Goal: Transaction & Acquisition: Book appointment/travel/reservation

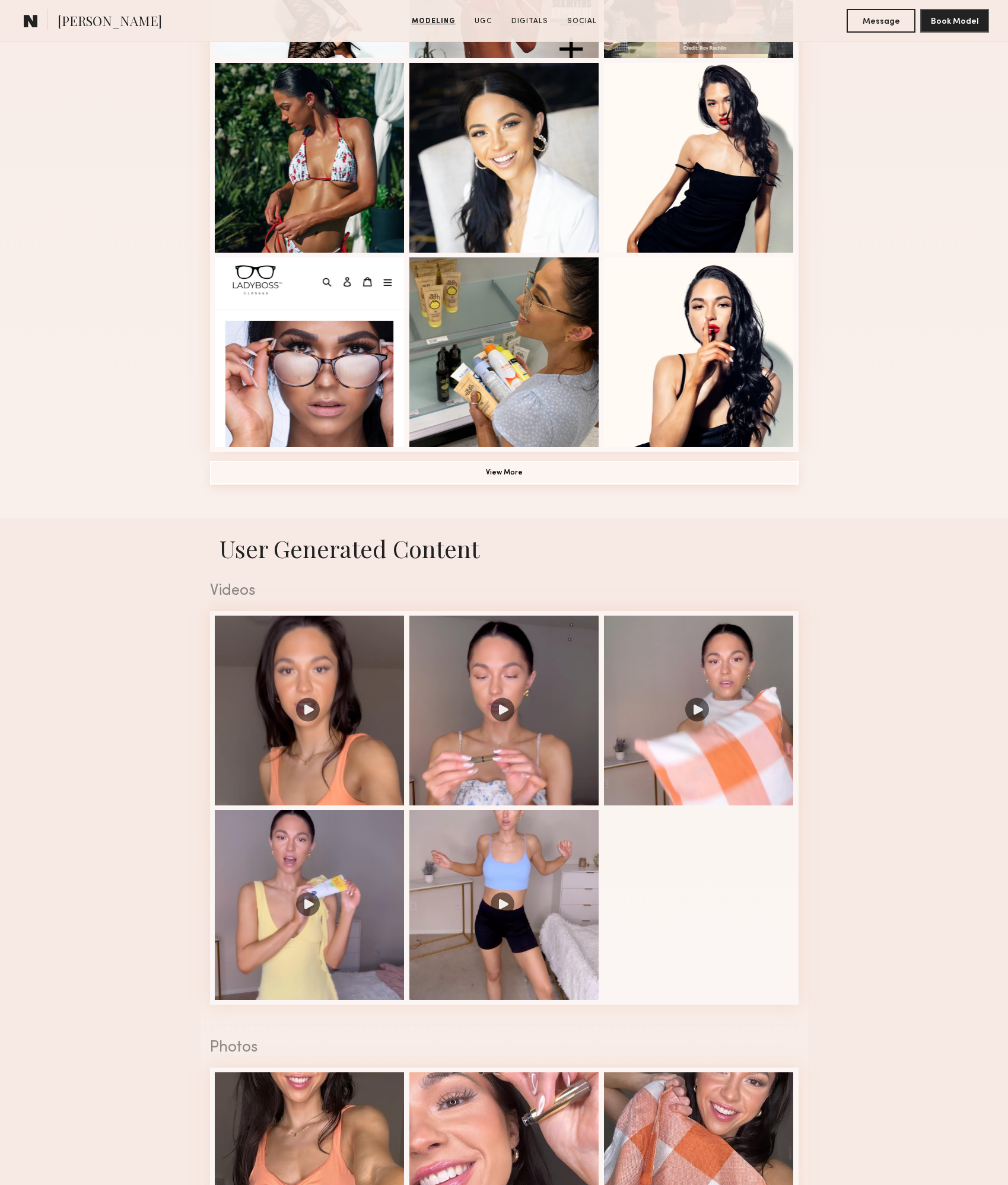
scroll to position [712, 0]
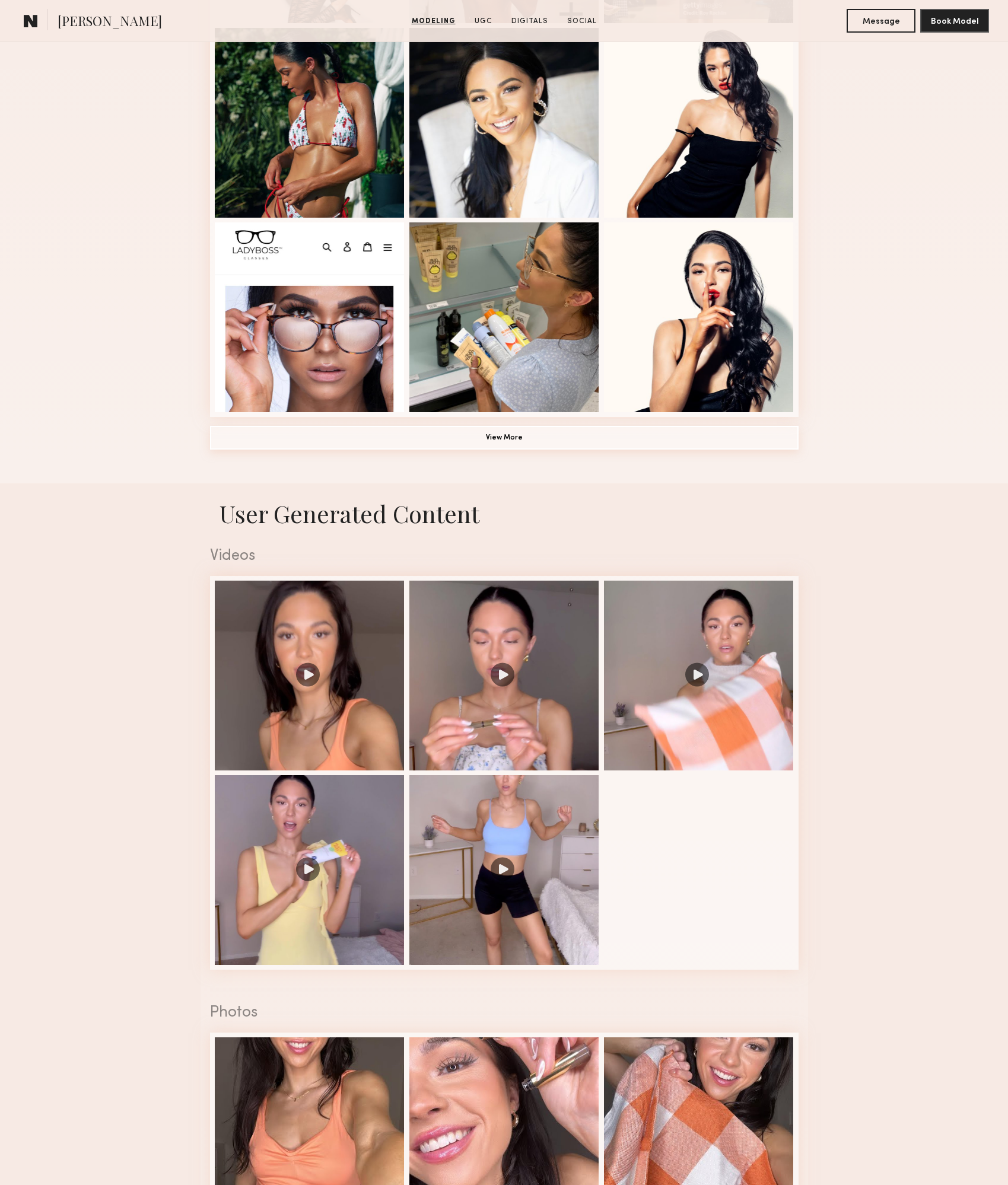
click at [501, 445] on button "View More" at bounding box center [505, 438] width 589 height 24
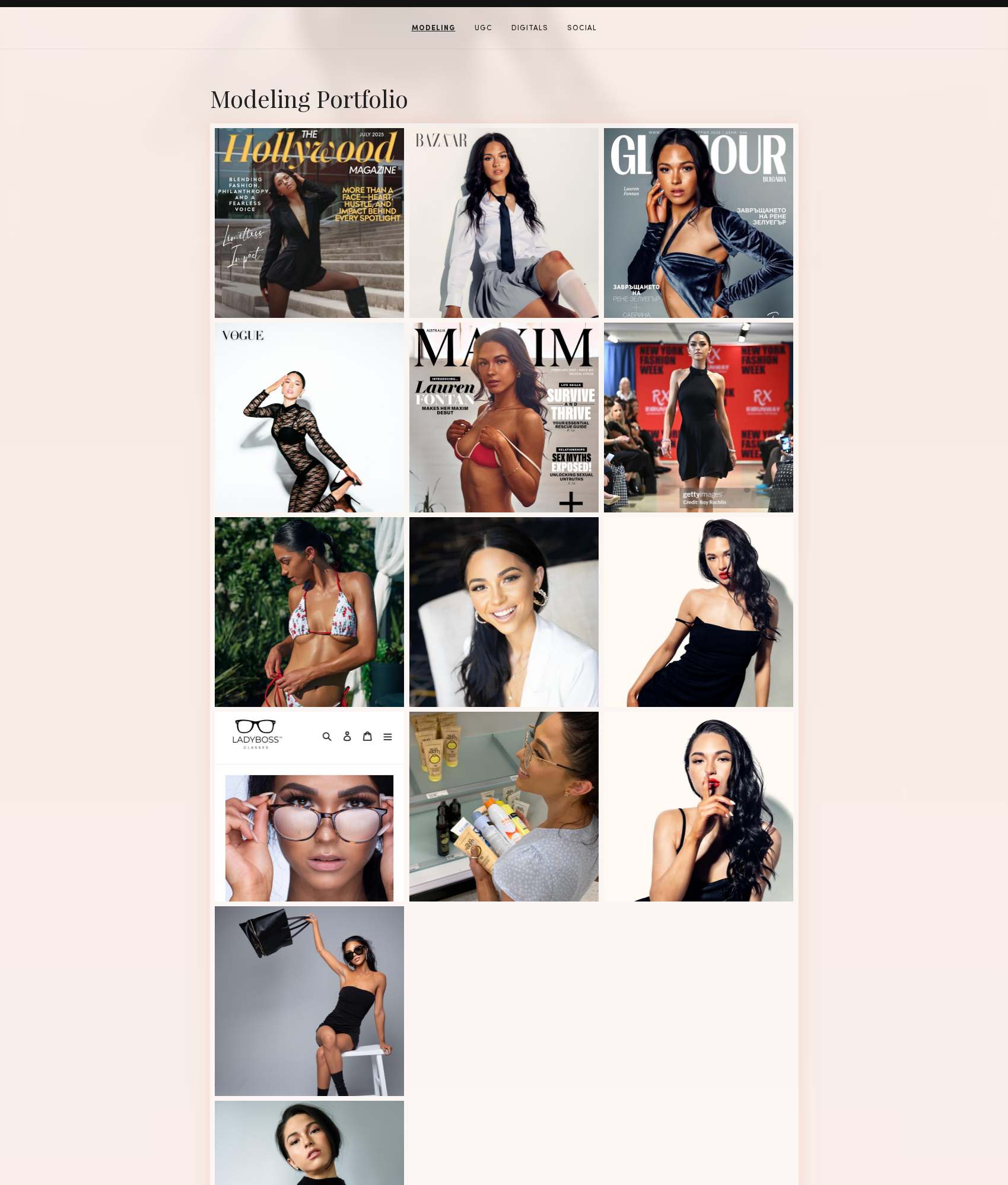
scroll to position [0, 0]
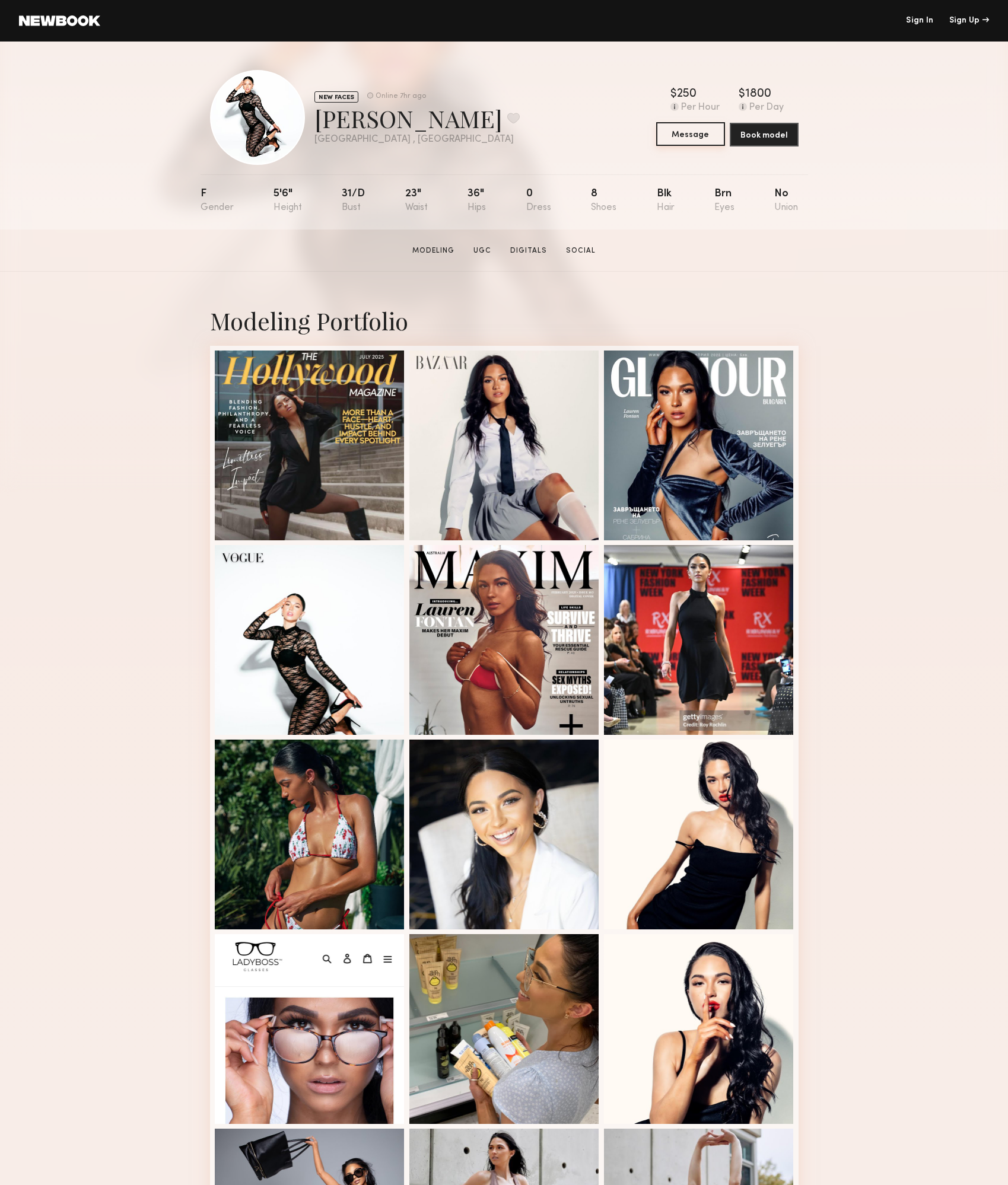
click at [675, 133] on button "Message" at bounding box center [690, 134] width 69 height 24
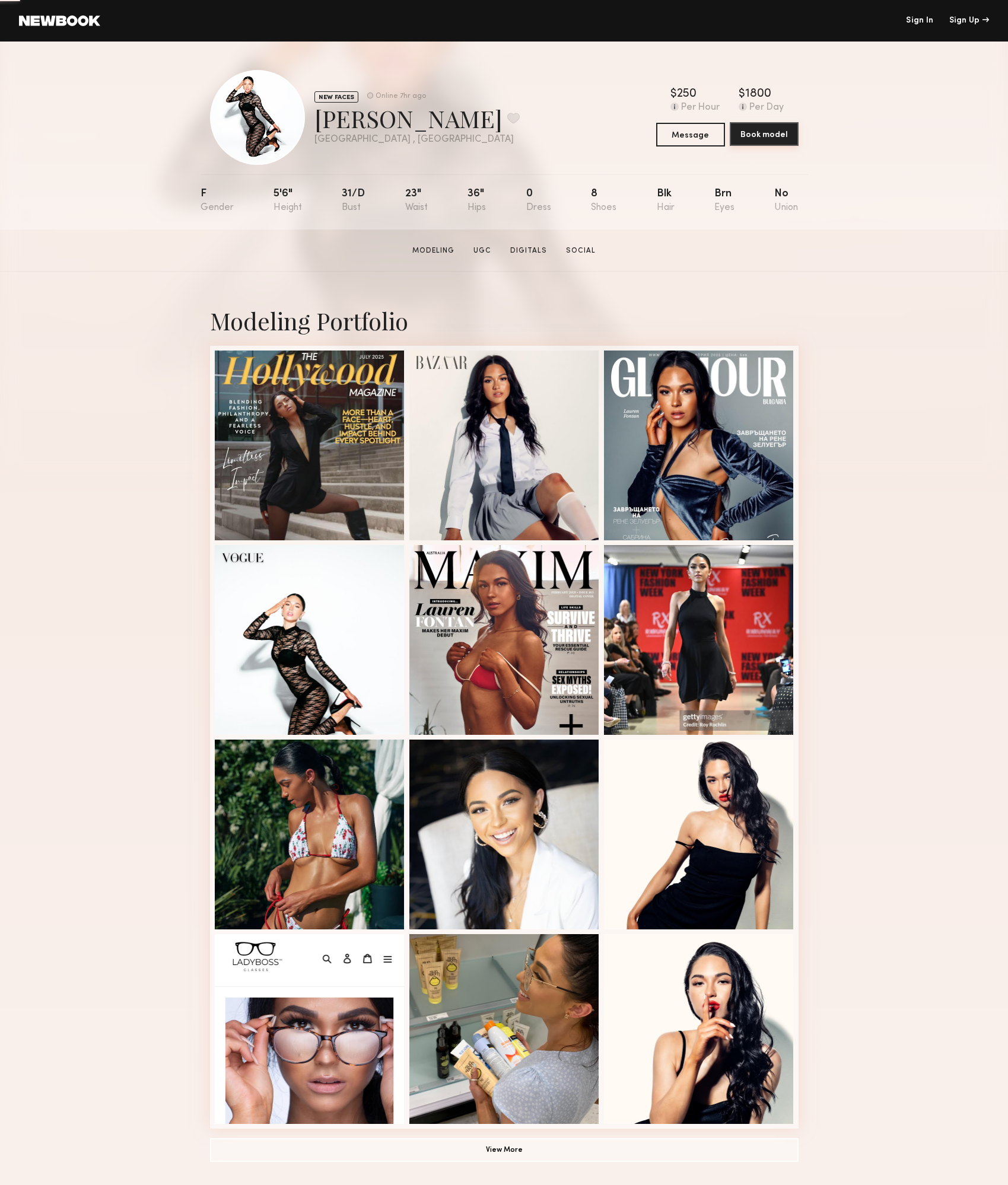
click at [768, 138] on button "Book model" at bounding box center [764, 134] width 69 height 24
click at [290, 451] on div at bounding box center [309, 444] width 190 height 190
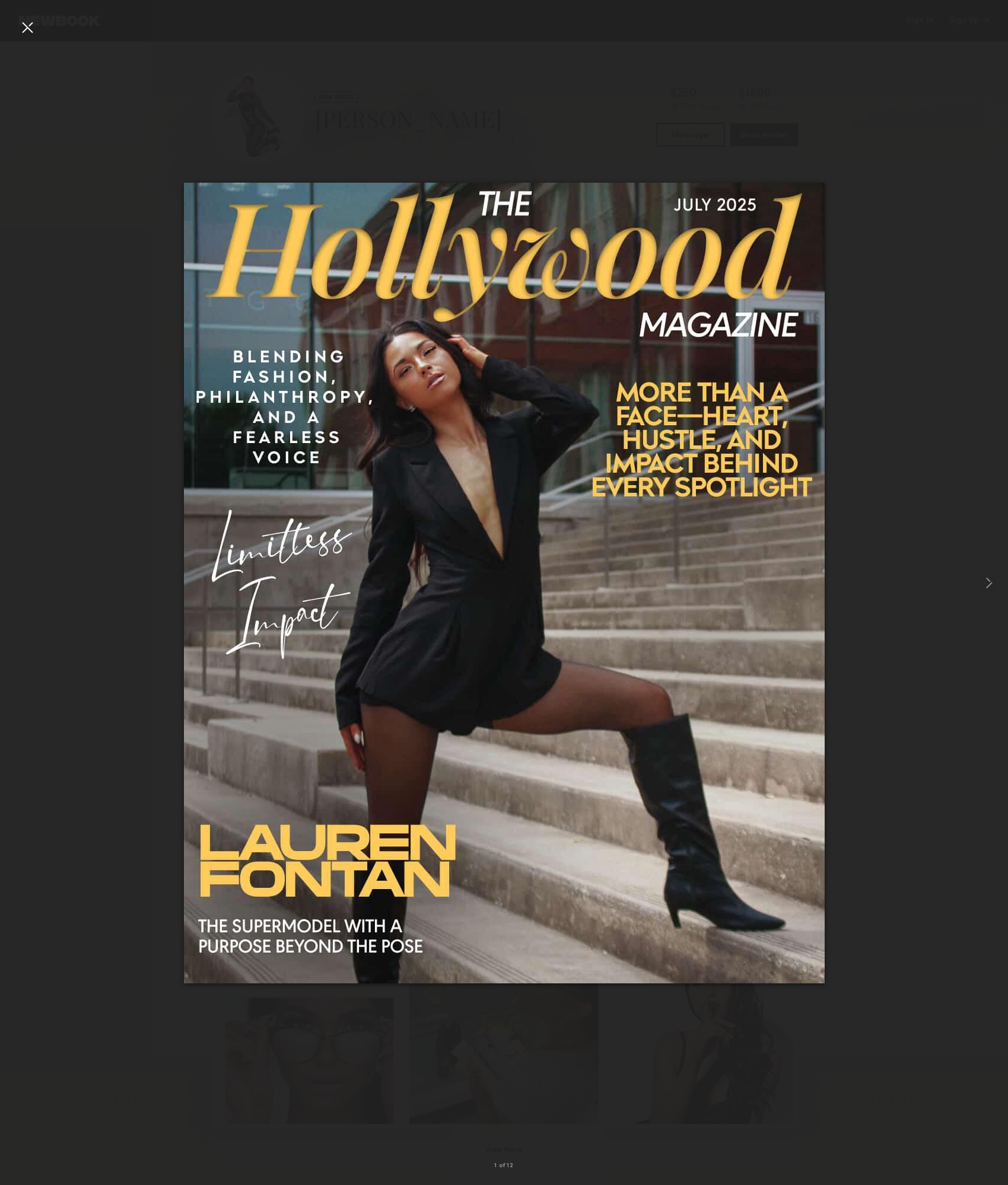
click at [13, 25] on div at bounding box center [504, 583] width 1008 height 1128
click at [34, 29] on div at bounding box center [27, 27] width 19 height 19
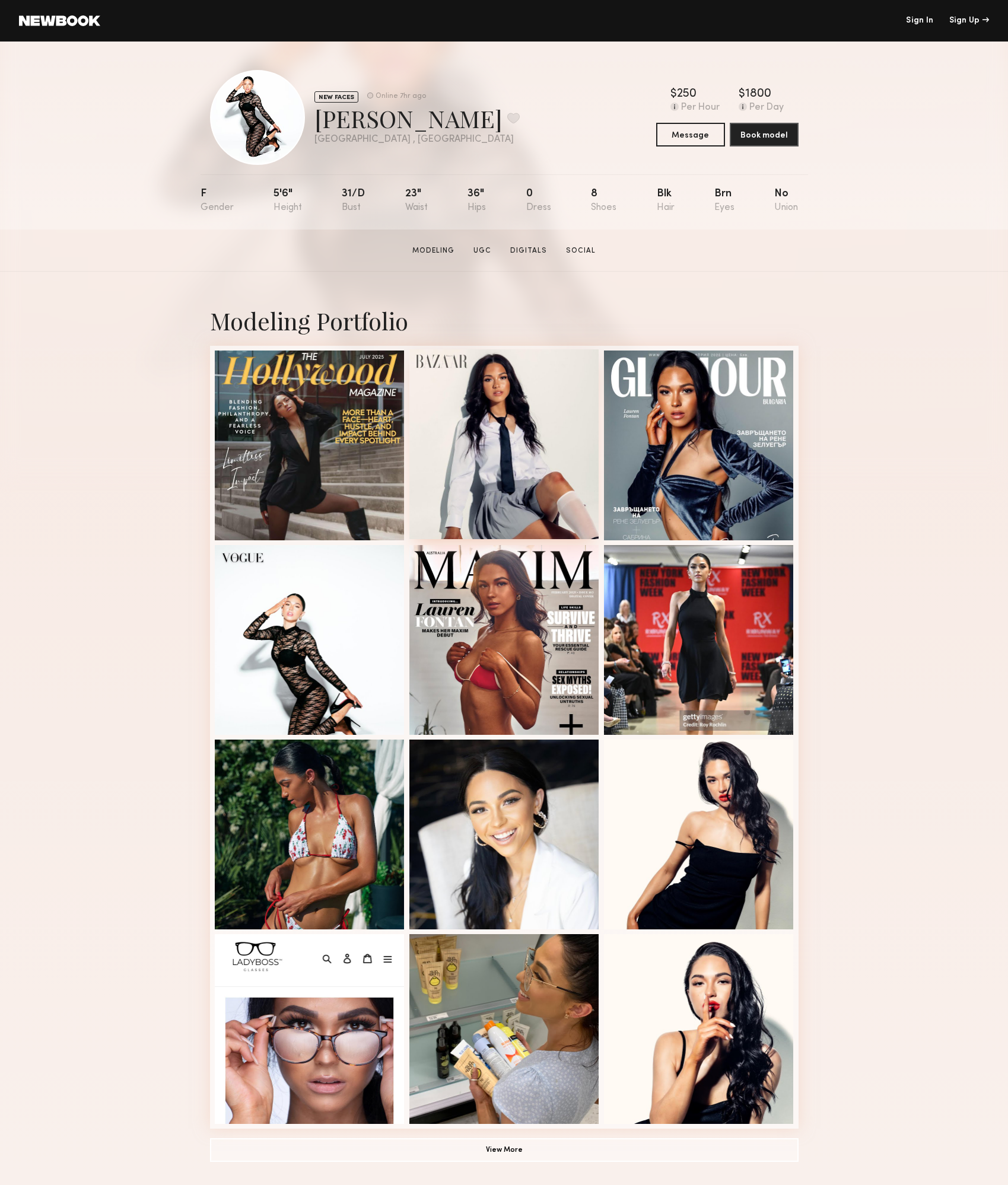
click at [451, 409] on div at bounding box center [504, 444] width 190 height 190
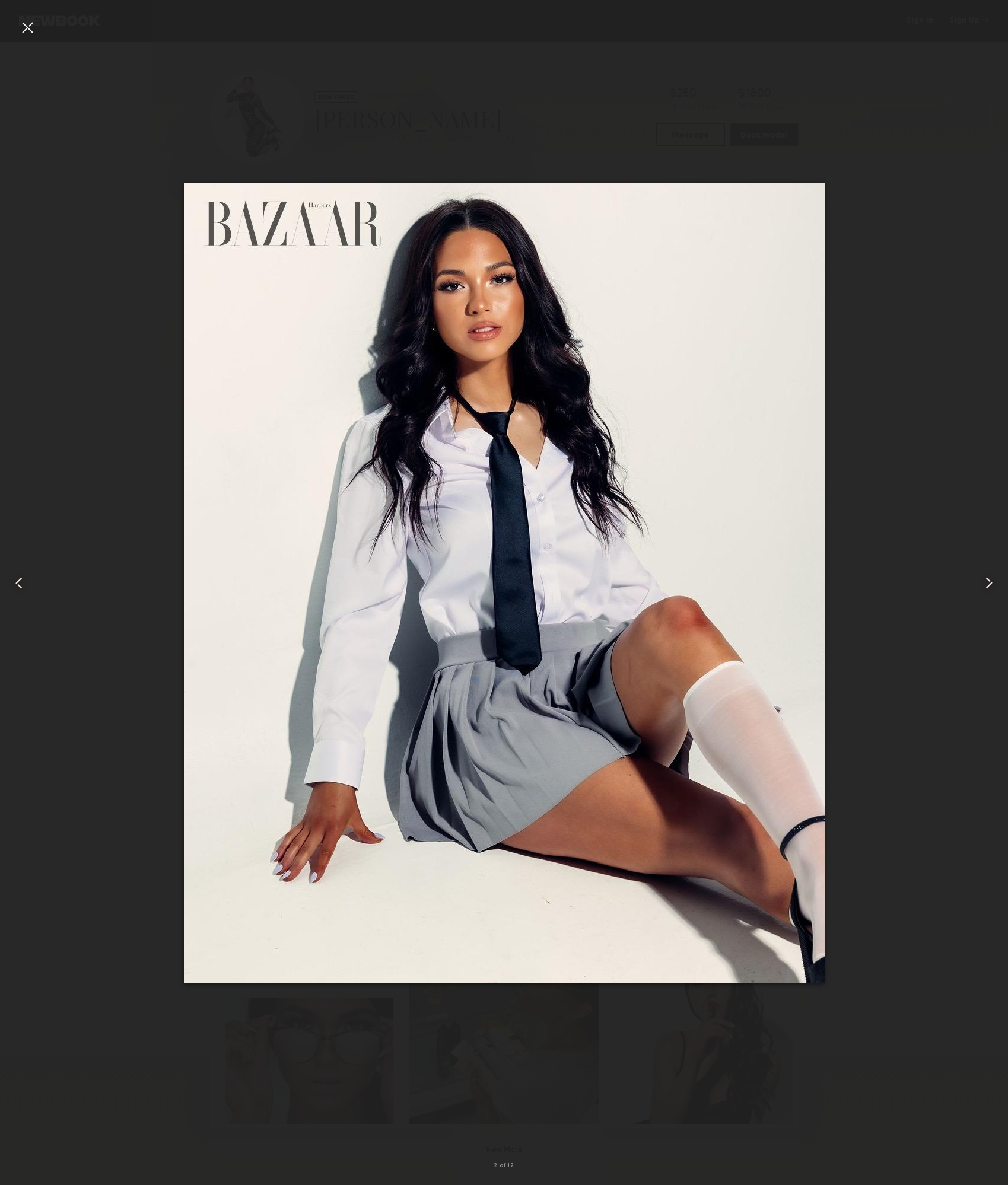
click at [25, 27] on div at bounding box center [27, 27] width 19 height 19
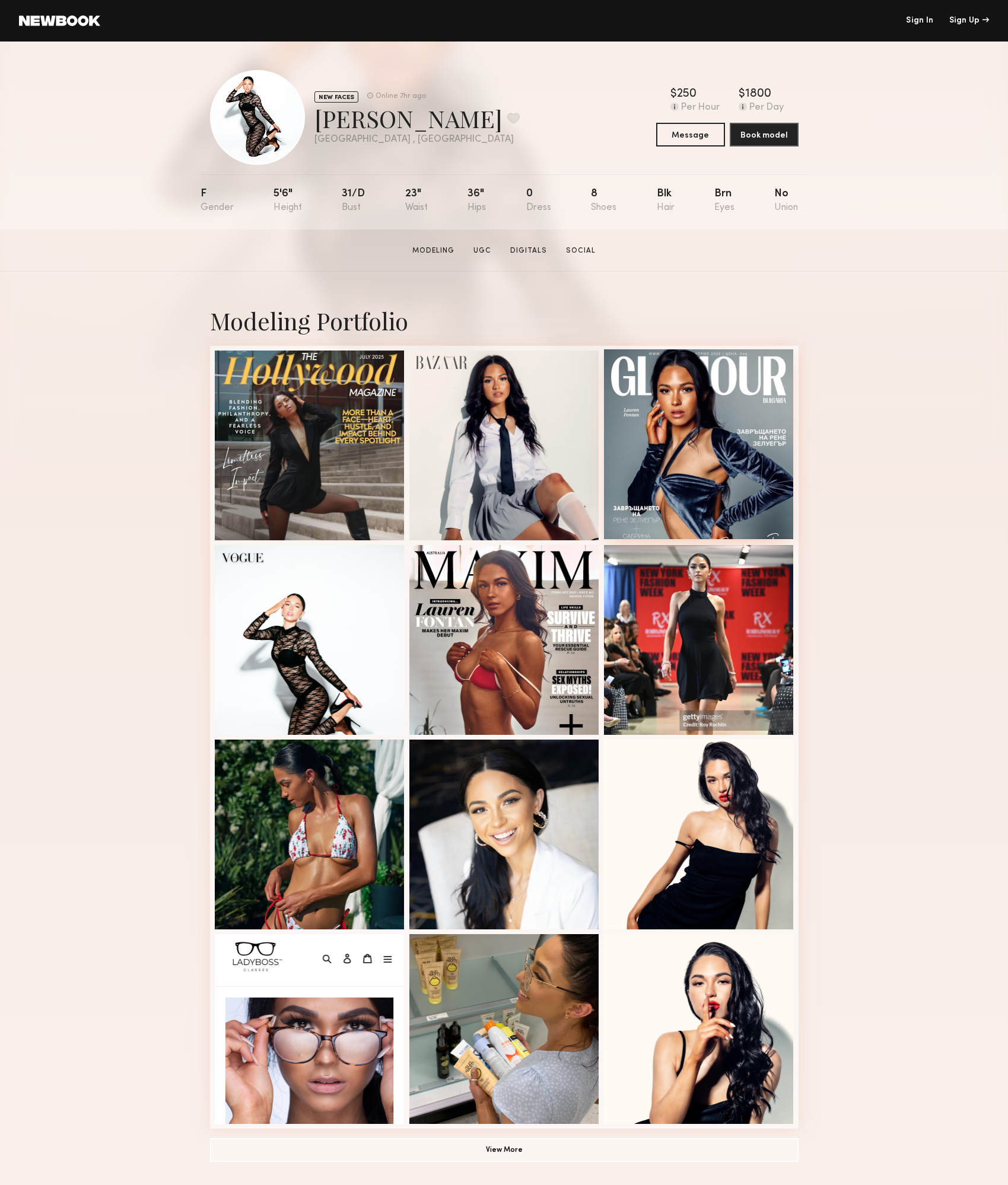
click at [781, 441] on div at bounding box center [699, 444] width 190 height 190
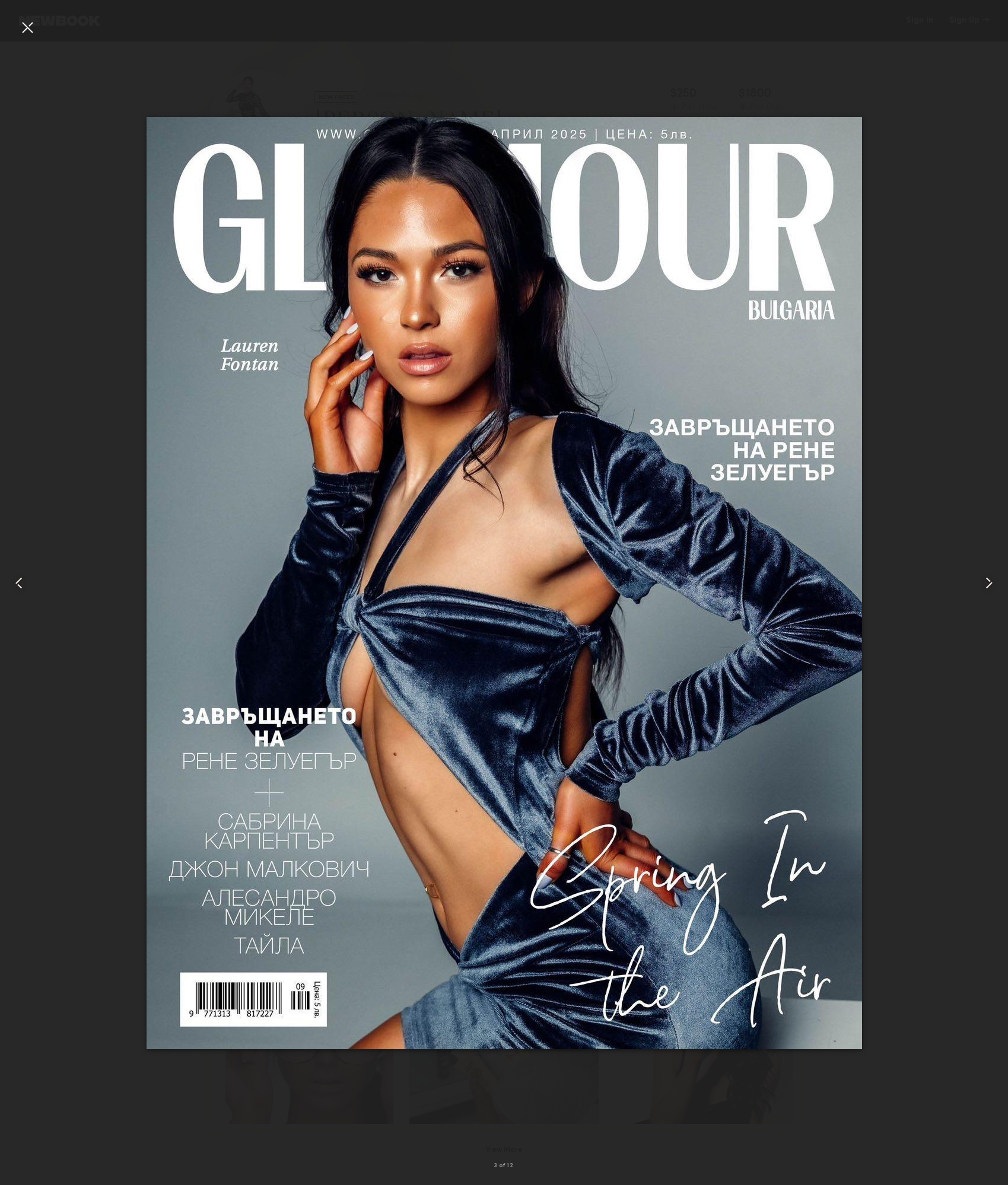
click at [28, 29] on div at bounding box center [27, 27] width 19 height 19
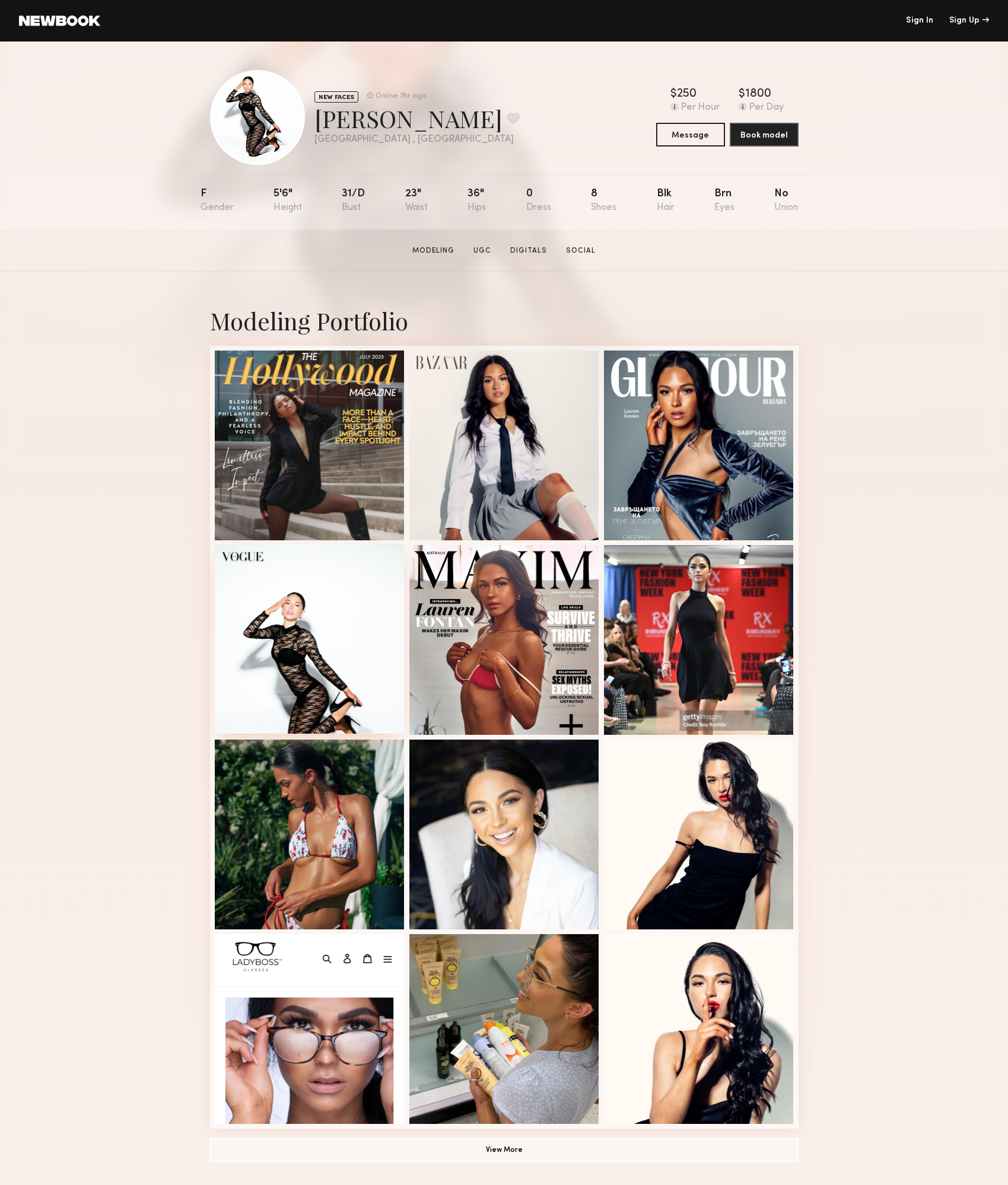
click at [345, 663] on div at bounding box center [309, 638] width 190 height 190
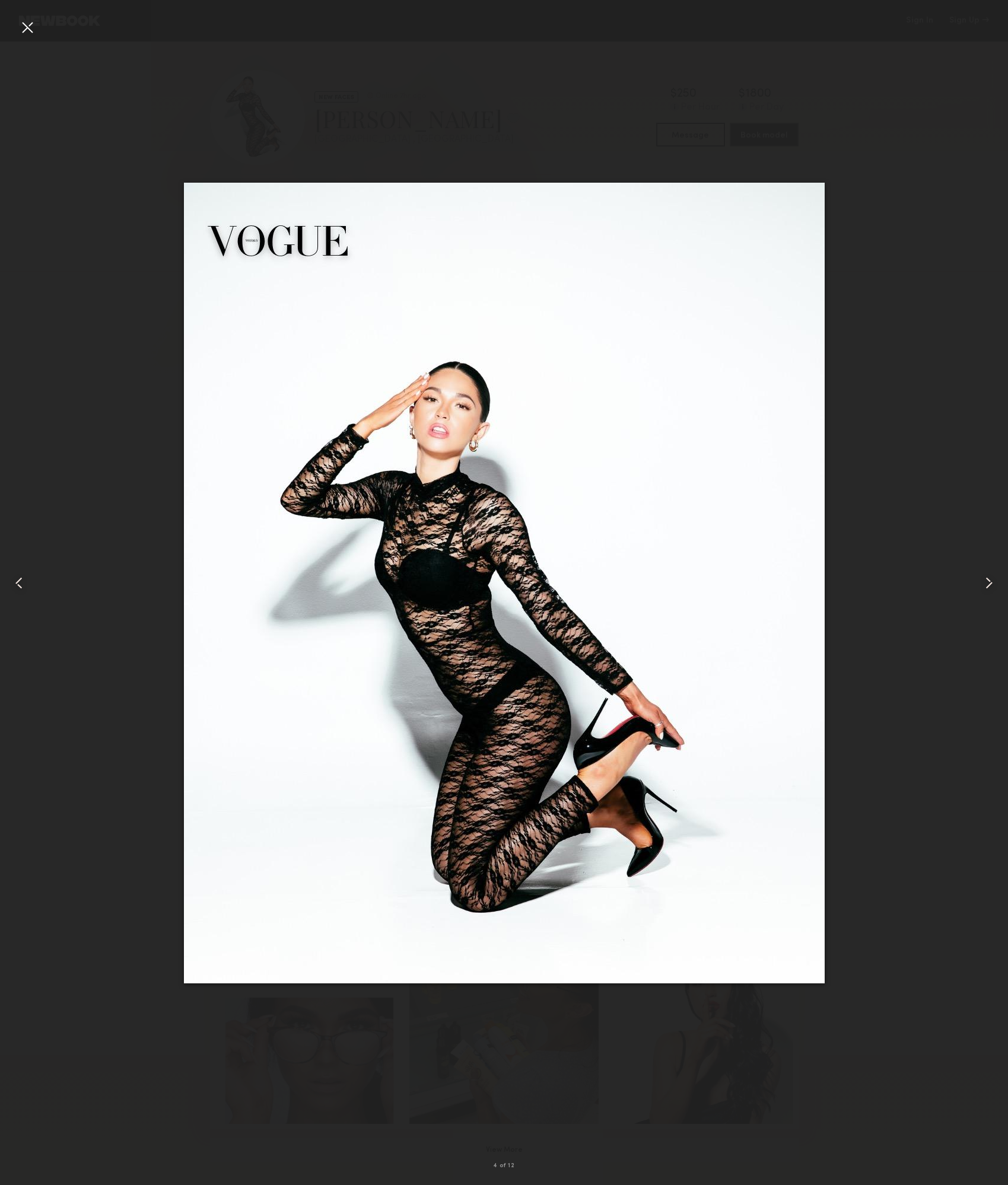
click at [993, 582] on common-icon at bounding box center [989, 583] width 19 height 19
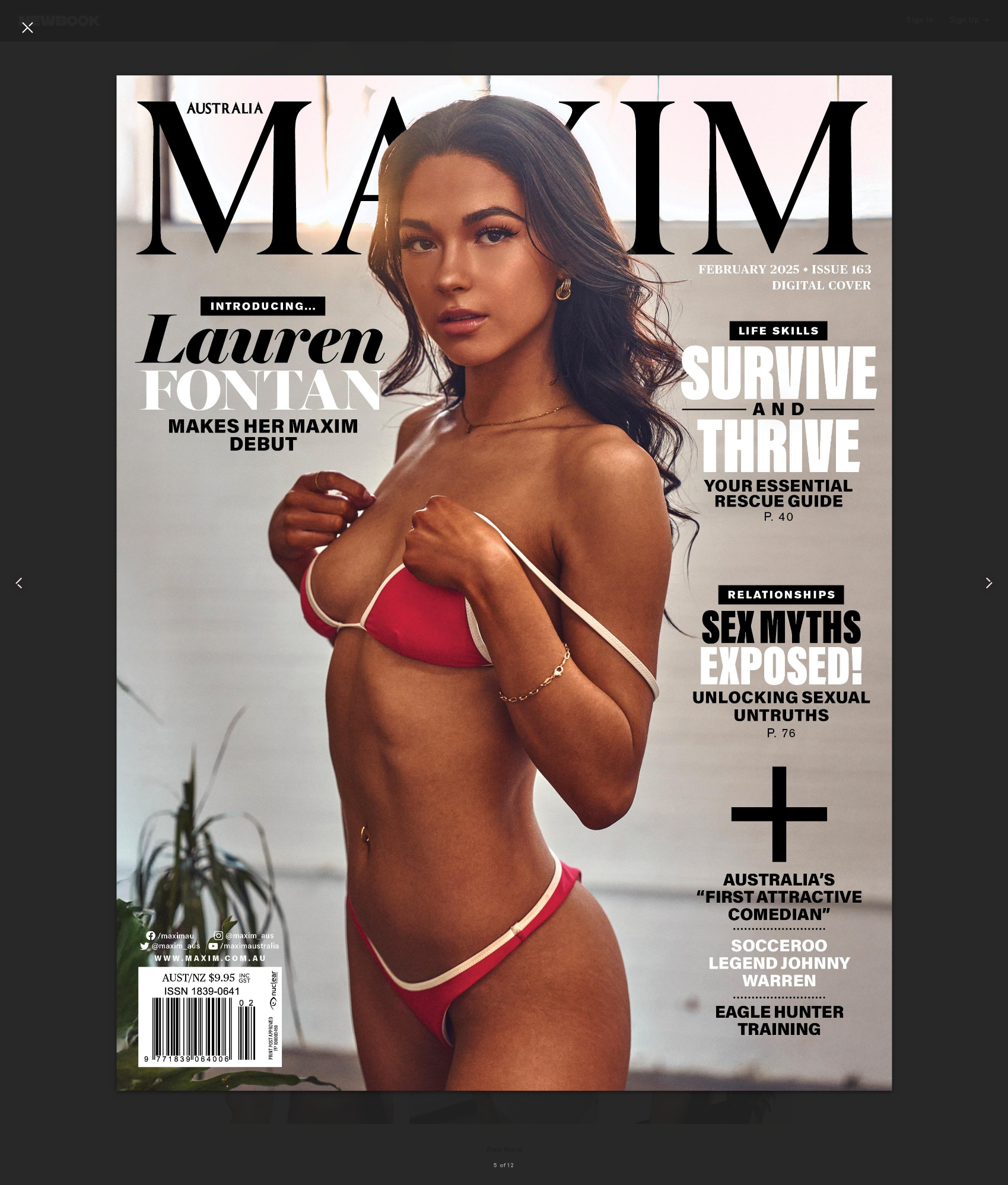
click at [25, 29] on div at bounding box center [27, 27] width 19 height 19
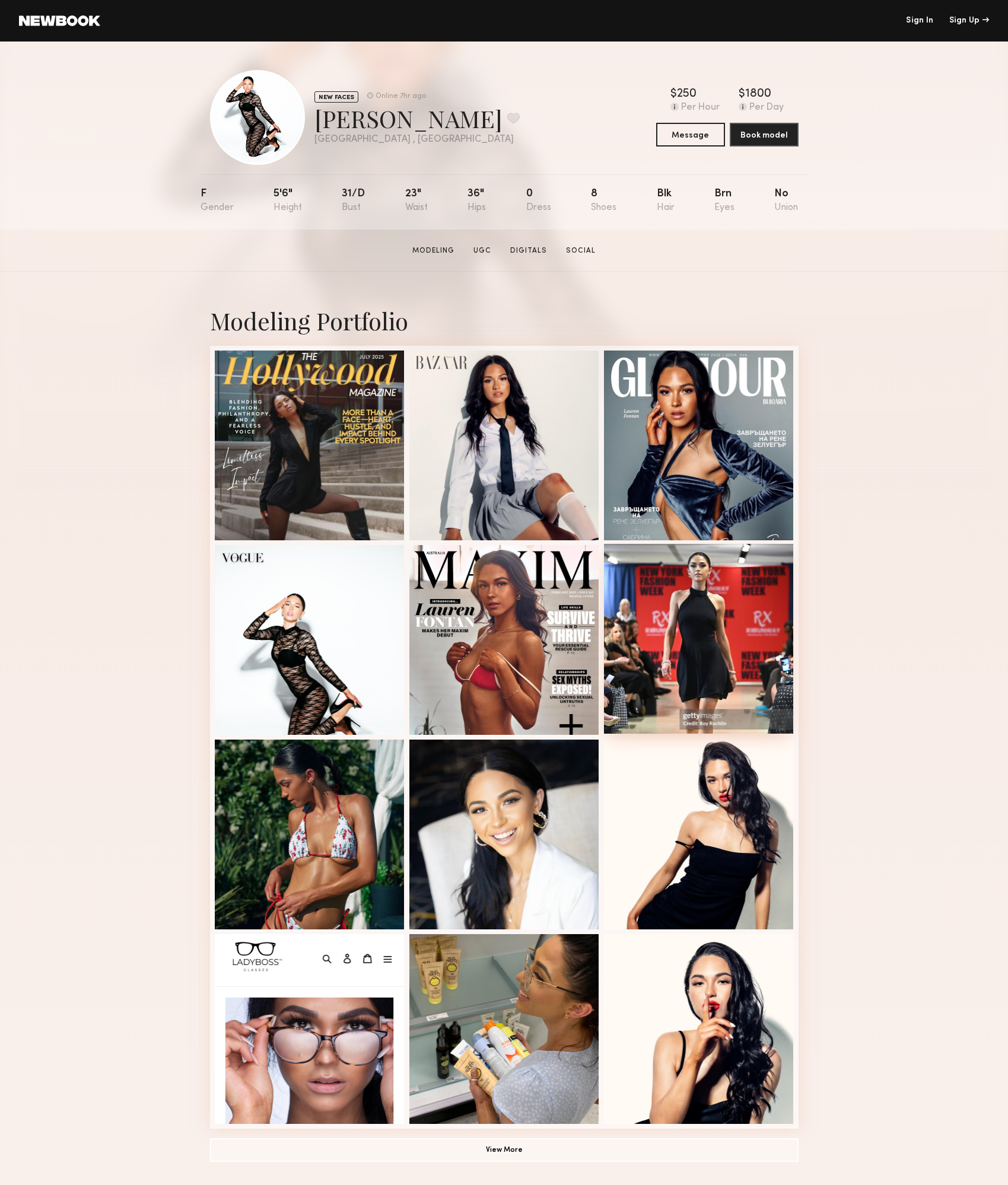
click at [752, 636] on div at bounding box center [699, 638] width 190 height 190
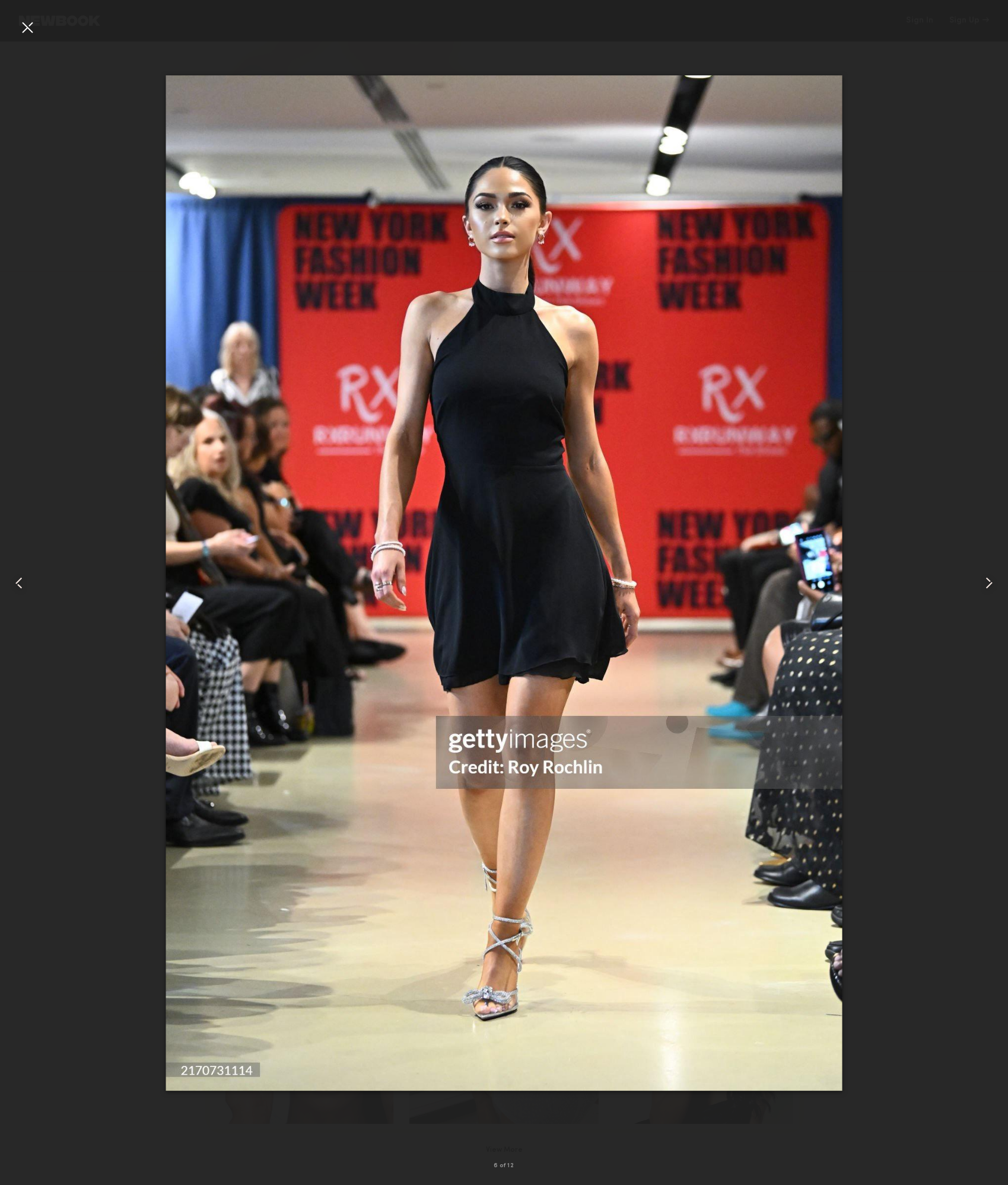
click at [27, 23] on div at bounding box center [27, 27] width 19 height 19
